Goal: Task Accomplishment & Management: Complete application form

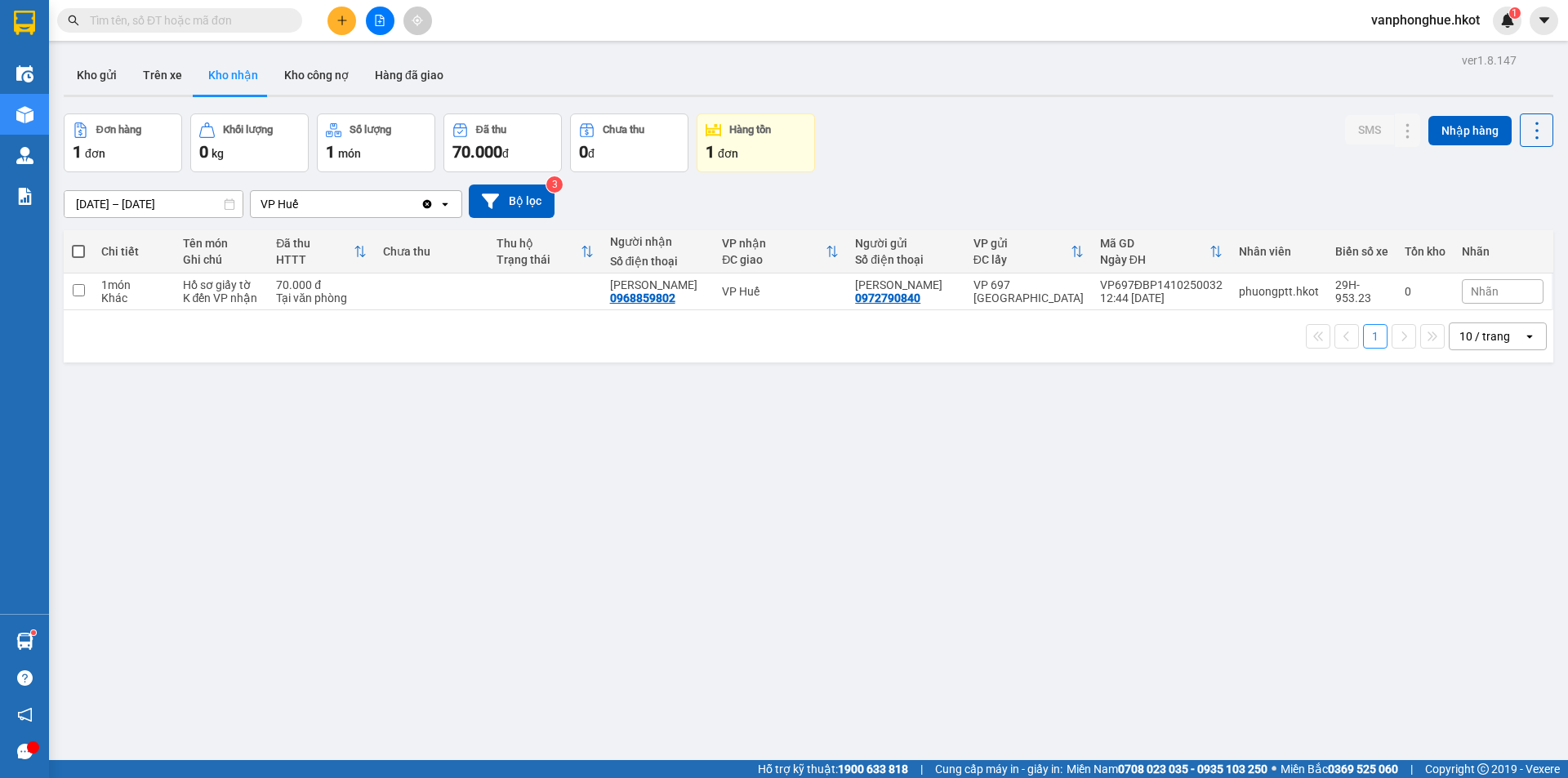
click at [124, 8] on span at bounding box center [179, 20] width 245 height 24
click at [127, 21] on input "text" at bounding box center [186, 21] width 193 height 18
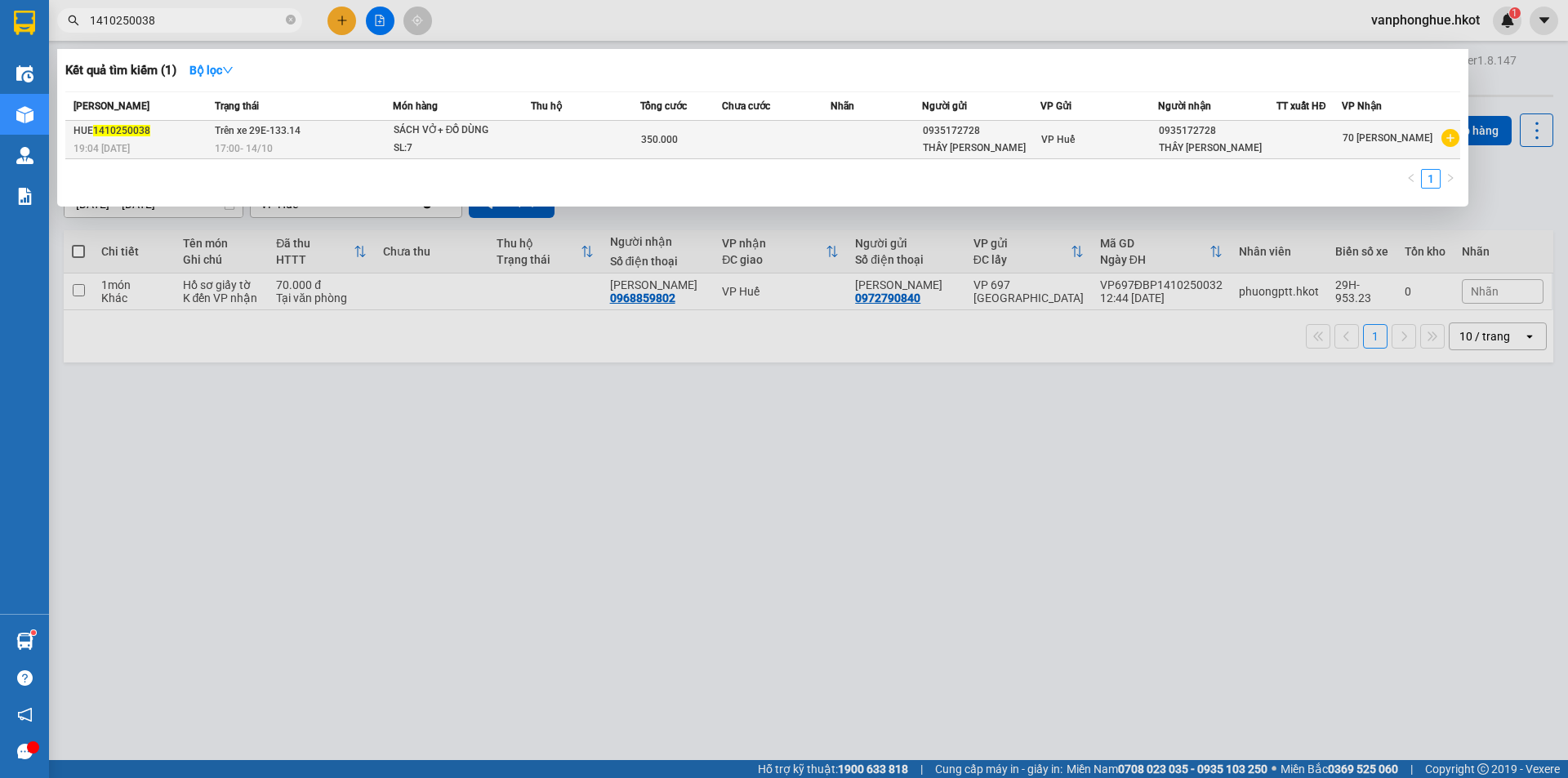
type input "1410250038"
click at [749, 142] on td at bounding box center [776, 140] width 109 height 39
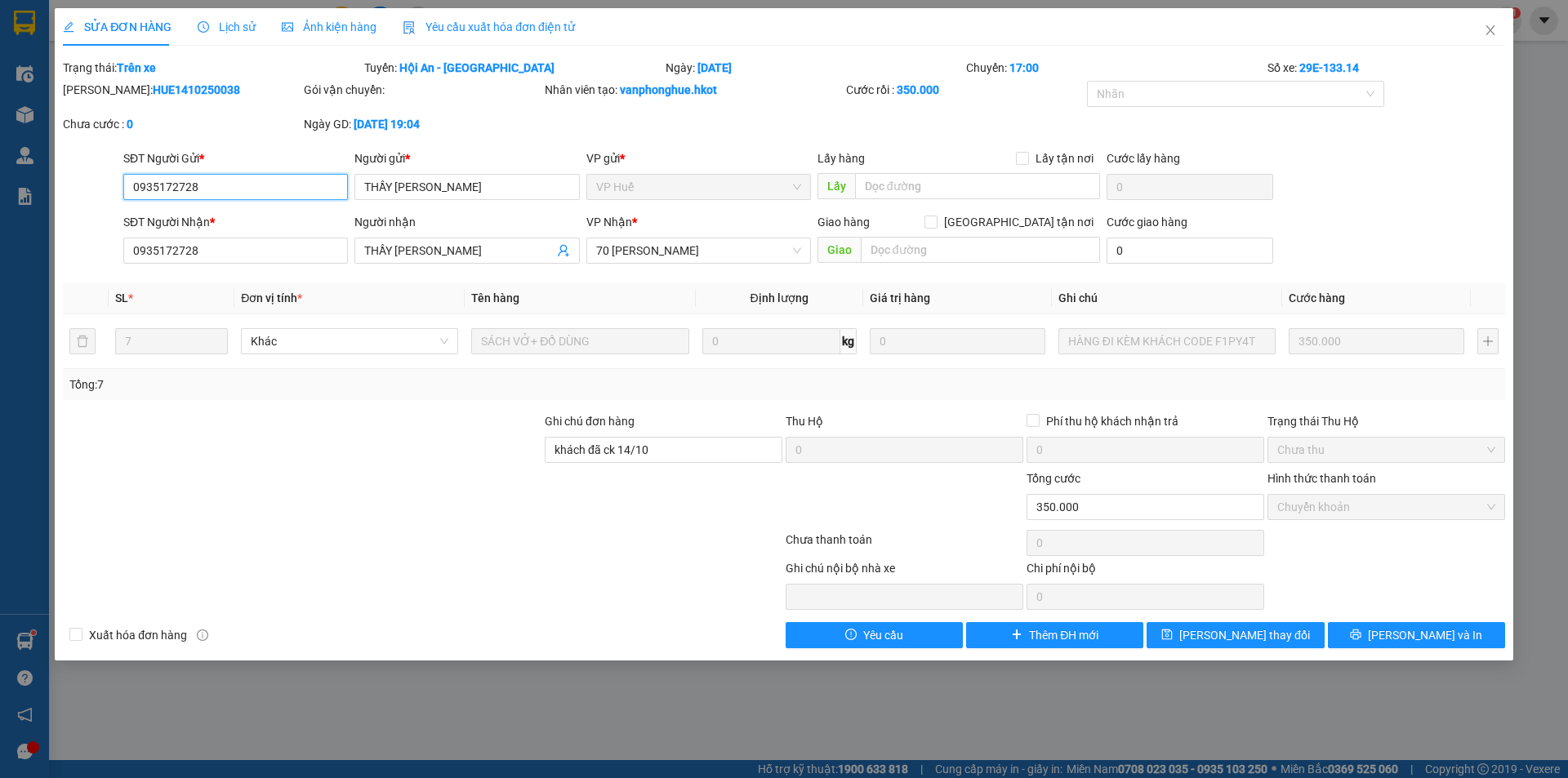
type input "0935172728"
type input "THẦY [PERSON_NAME]"
type input "0935172728"
type input "THẦY [PERSON_NAME]"
type input "khách đã ck 14/10"
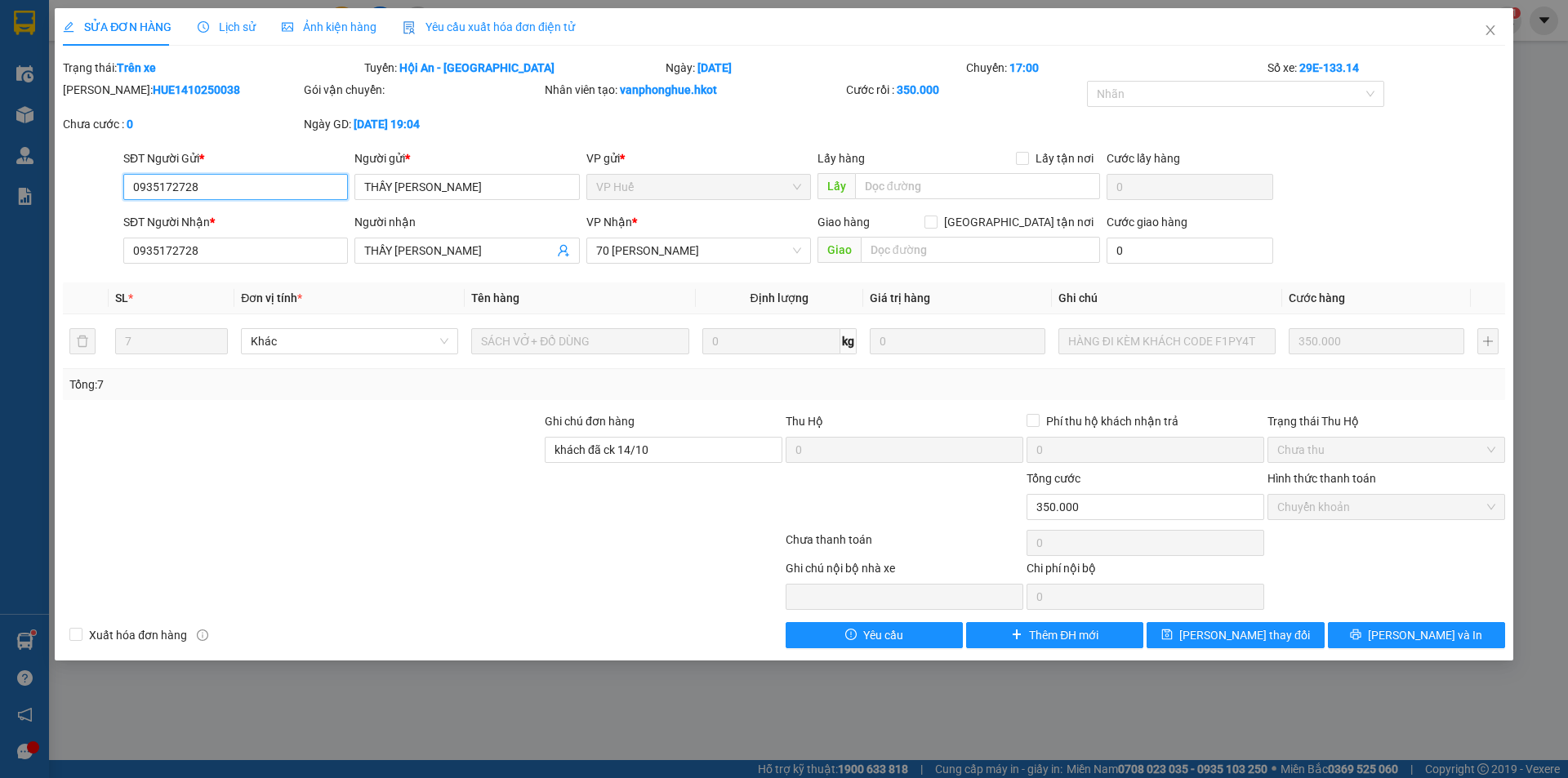
type input "0"
type input "350.000"
click at [252, 27] on div "SỬA ĐƠN HÀNG Lịch sử Ảnh kiện hàng Yêu cầu xuất hóa đơn điện tử" at bounding box center [318, 27] width 512 height 38
click at [235, 25] on span "Lịch sử" at bounding box center [227, 27] width 58 height 13
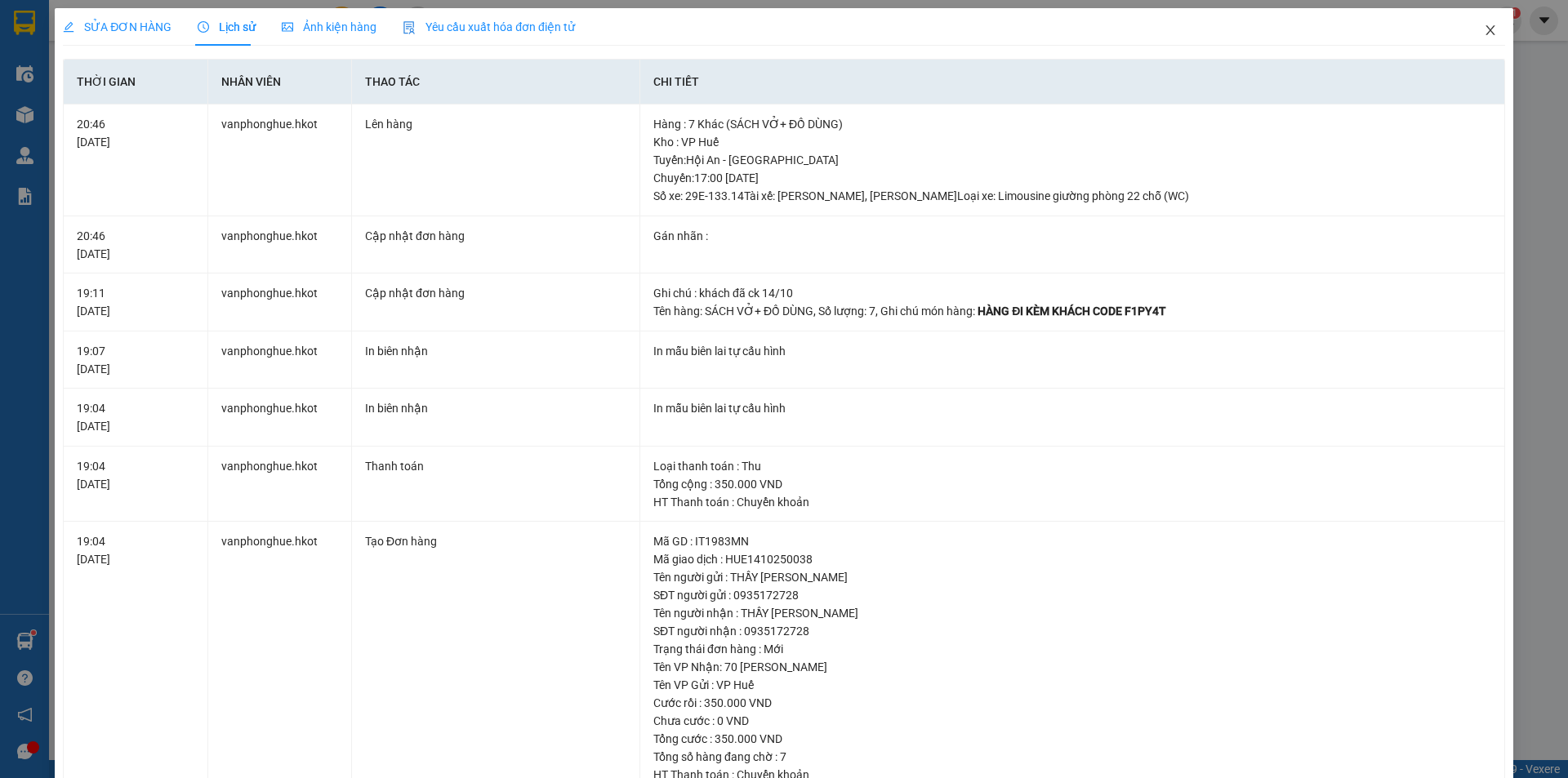
click at [1485, 29] on icon "close" at bounding box center [1491, 30] width 13 height 13
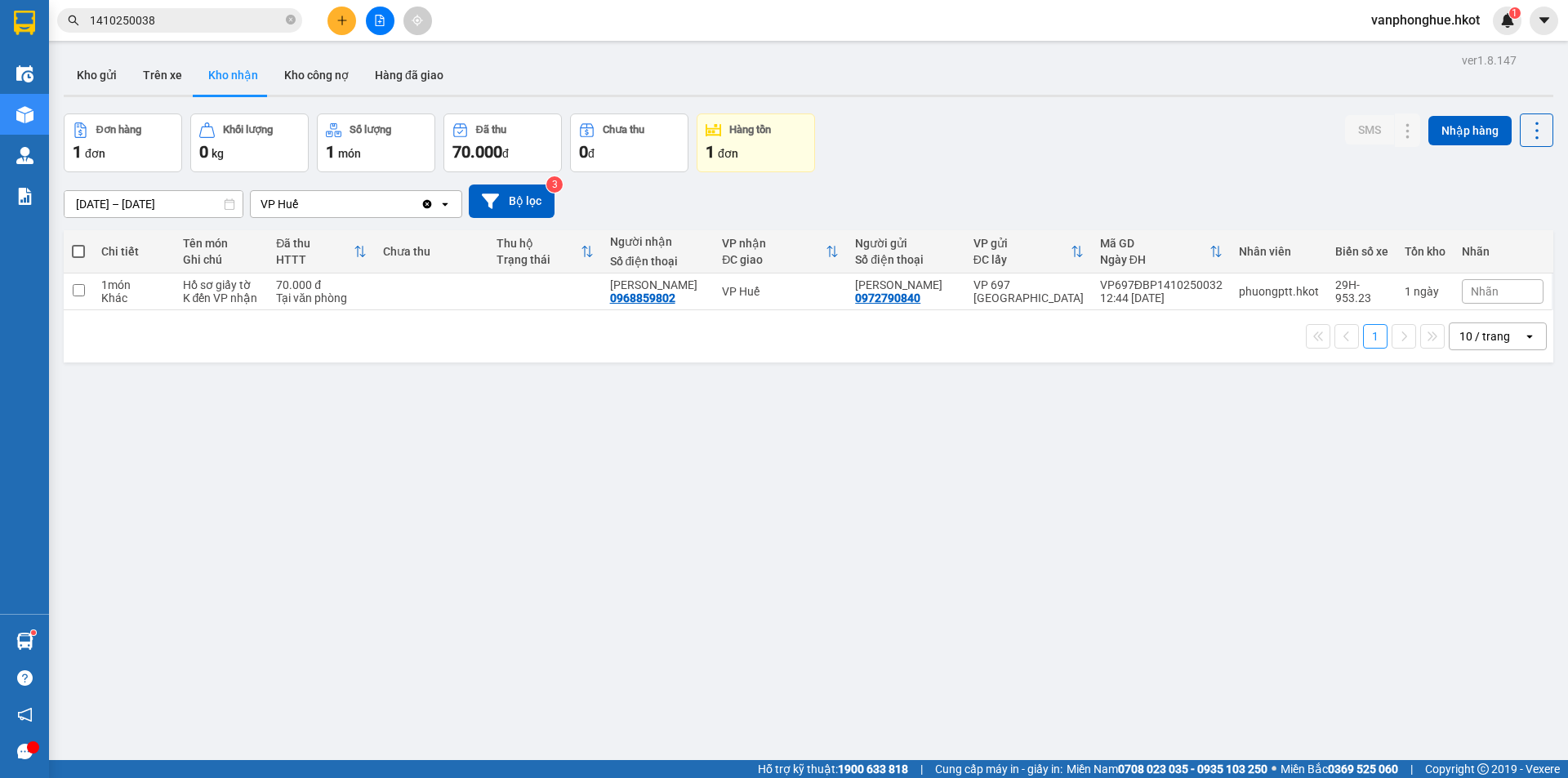
click at [678, 497] on div "ver 1.8.147 Kho gửi Trên xe Kho nhận Kho công nợ Hàng đã giao Đơn hàng 1 đơn Kh…" at bounding box center [809, 438] width 1503 height 778
